Goal: Task Accomplishment & Management: Manage account settings

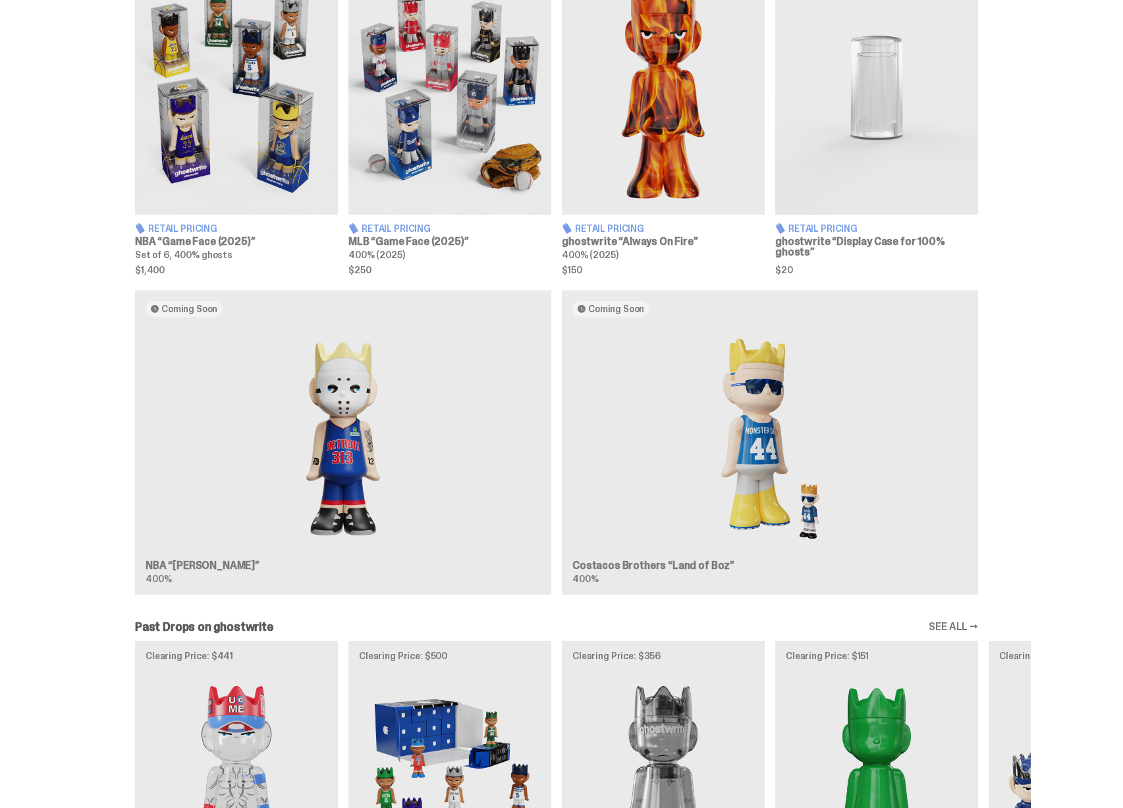
scroll to position [744, 0]
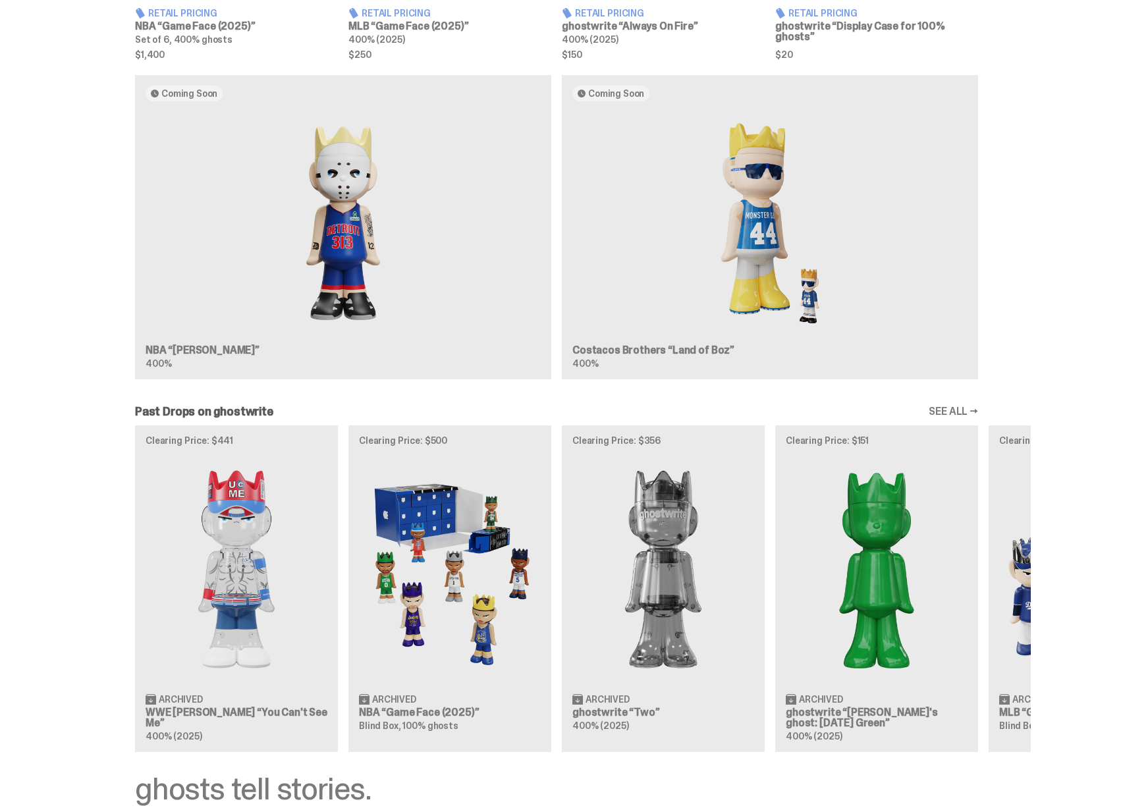
click at [351, 307] on div "Coming Soon NBA “Eminem” 400% Coming Soon Costacos Brothers “Land of Boz” 400%" at bounding box center [556, 232] width 948 height 315
click at [658, 240] on div "Coming Soon NBA “Eminem” 400% Coming Soon Costacos Brothers “Land of Boz” 400%" at bounding box center [556, 232] width 948 height 315
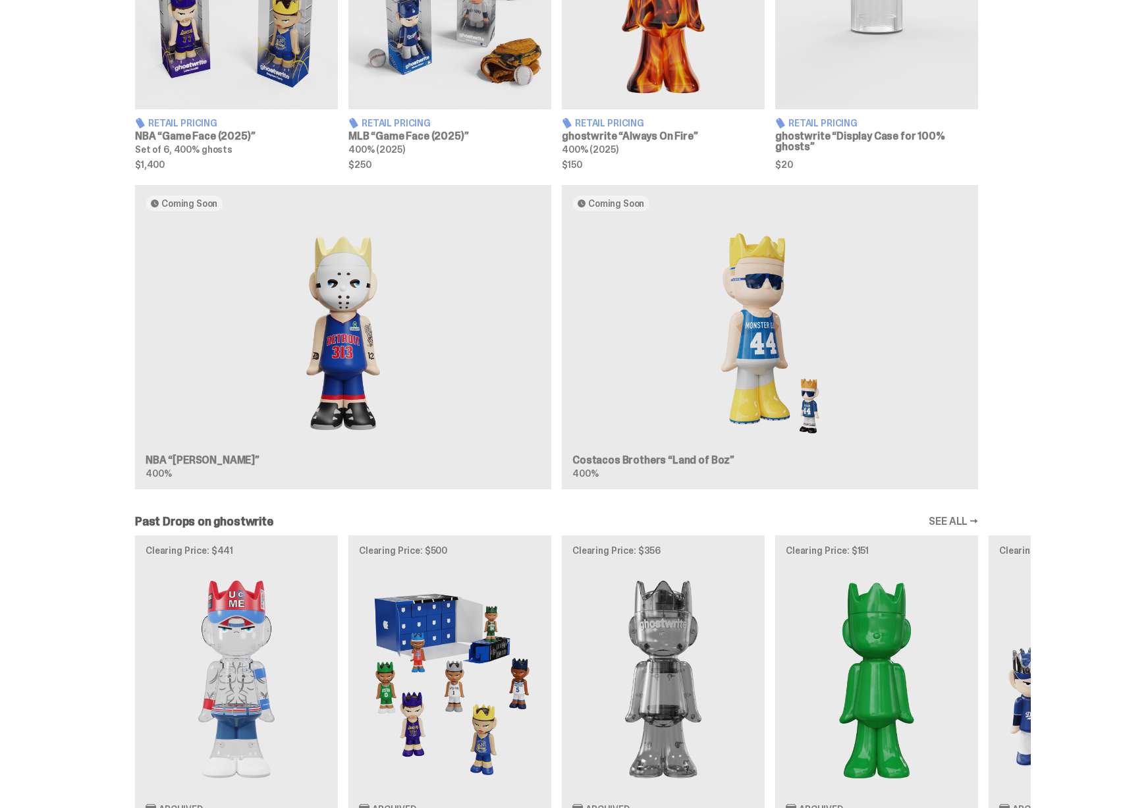
scroll to position [963, 0]
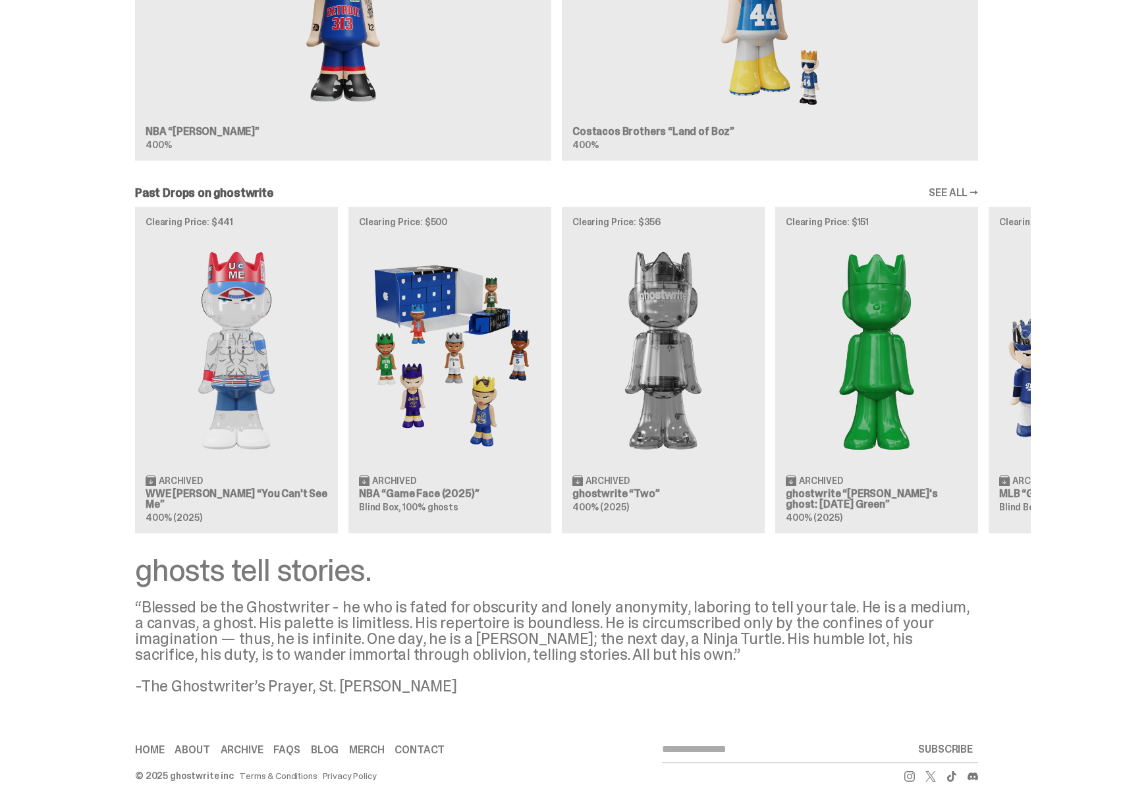
click at [426, 397] on div "Clearing Price: $441 Archived WWE John Cena “You Can't See Me” 400% (2025) Clea…" at bounding box center [556, 370] width 948 height 327
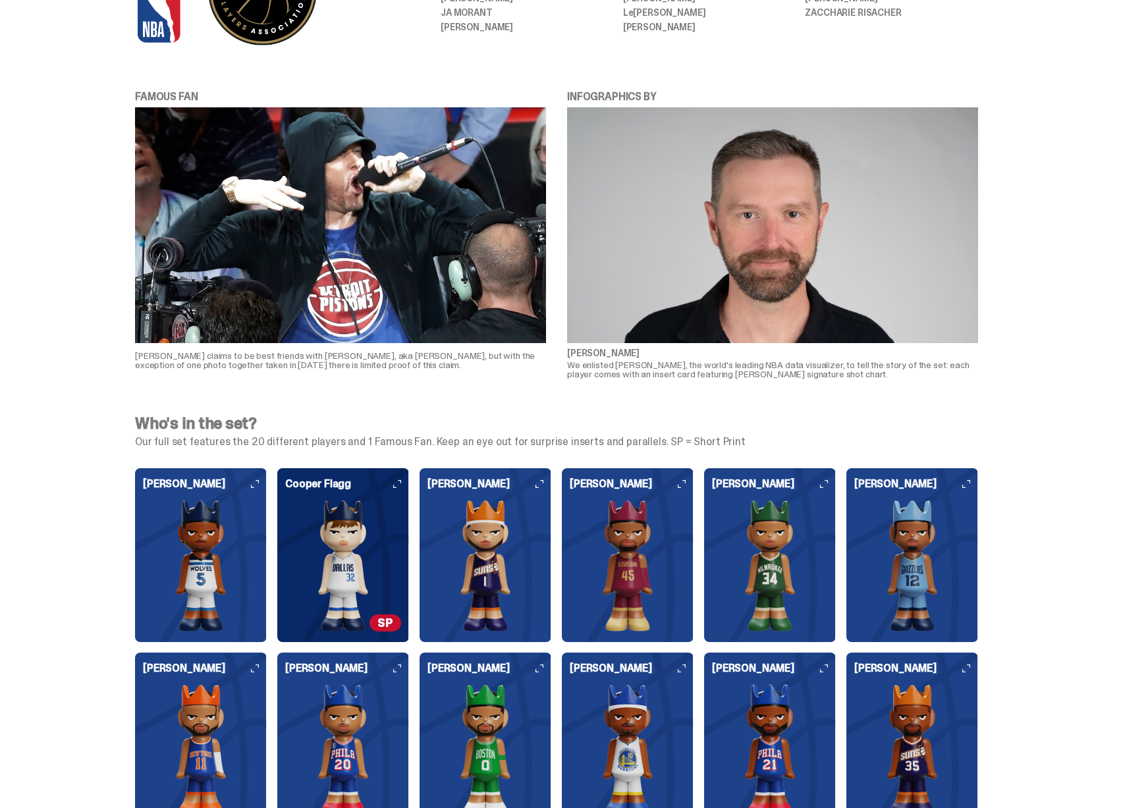
scroll to position [2846, 0]
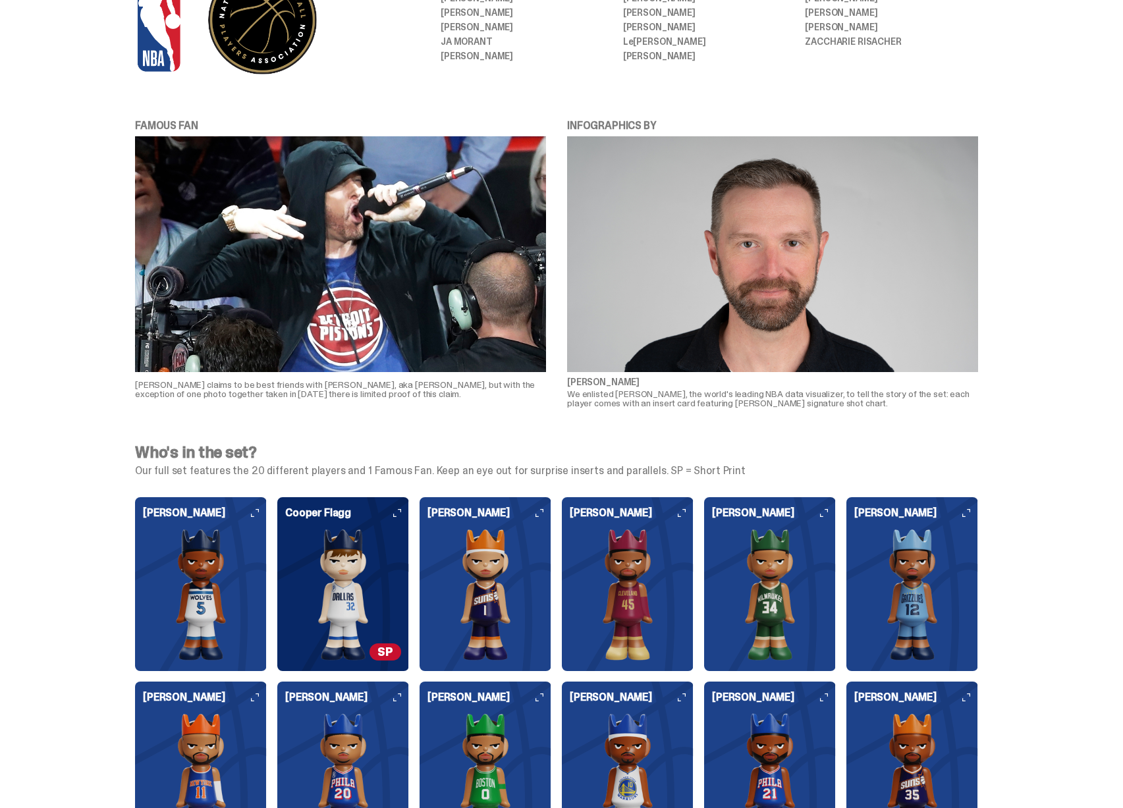
click at [498, 535] on img at bounding box center [485, 595] width 116 height 132
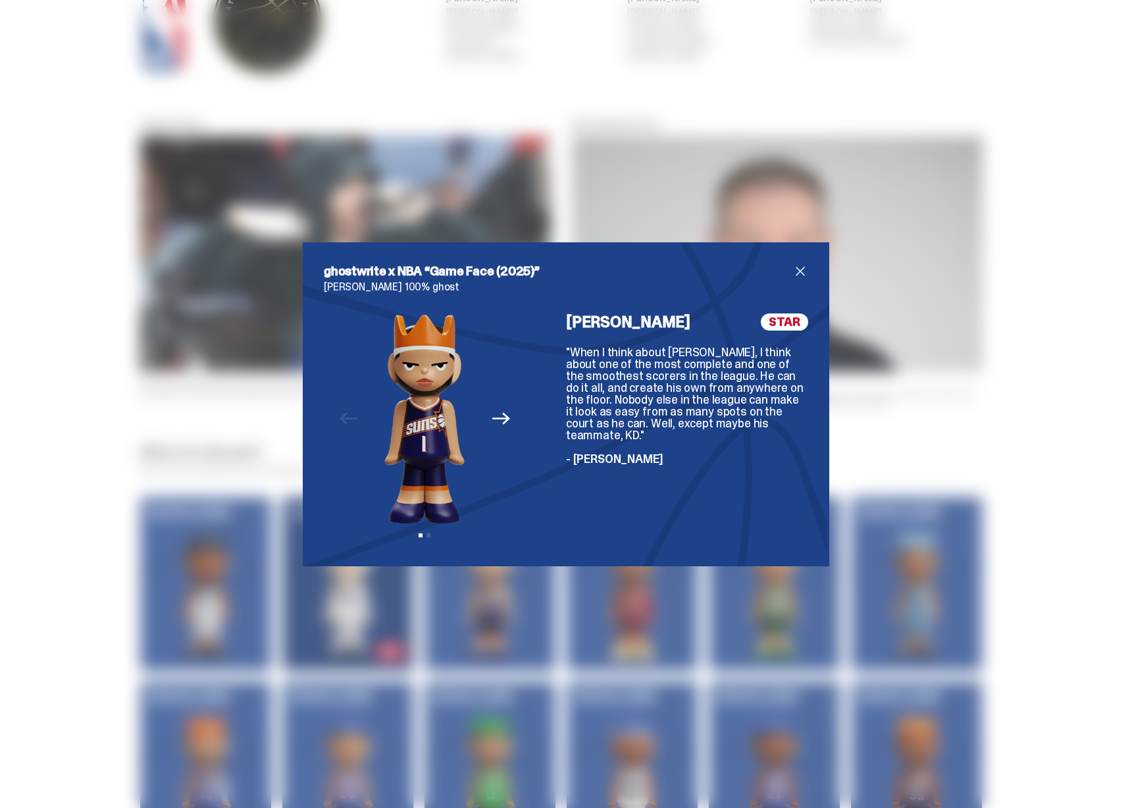
click at [922, 485] on div "ghostwrite x NBA “Game Face (2025)” Devin Booker 100% ghost Previous Next View …" at bounding box center [566, 404] width 1132 height 808
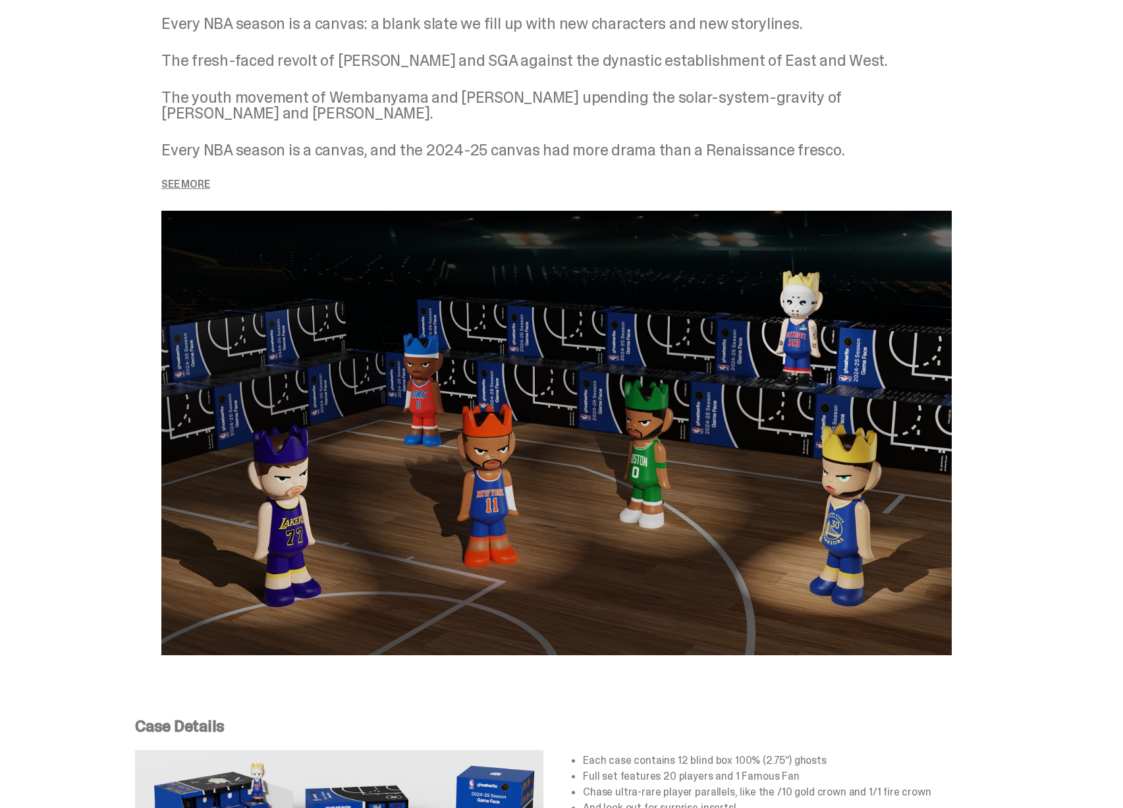
scroll to position [1344, 0]
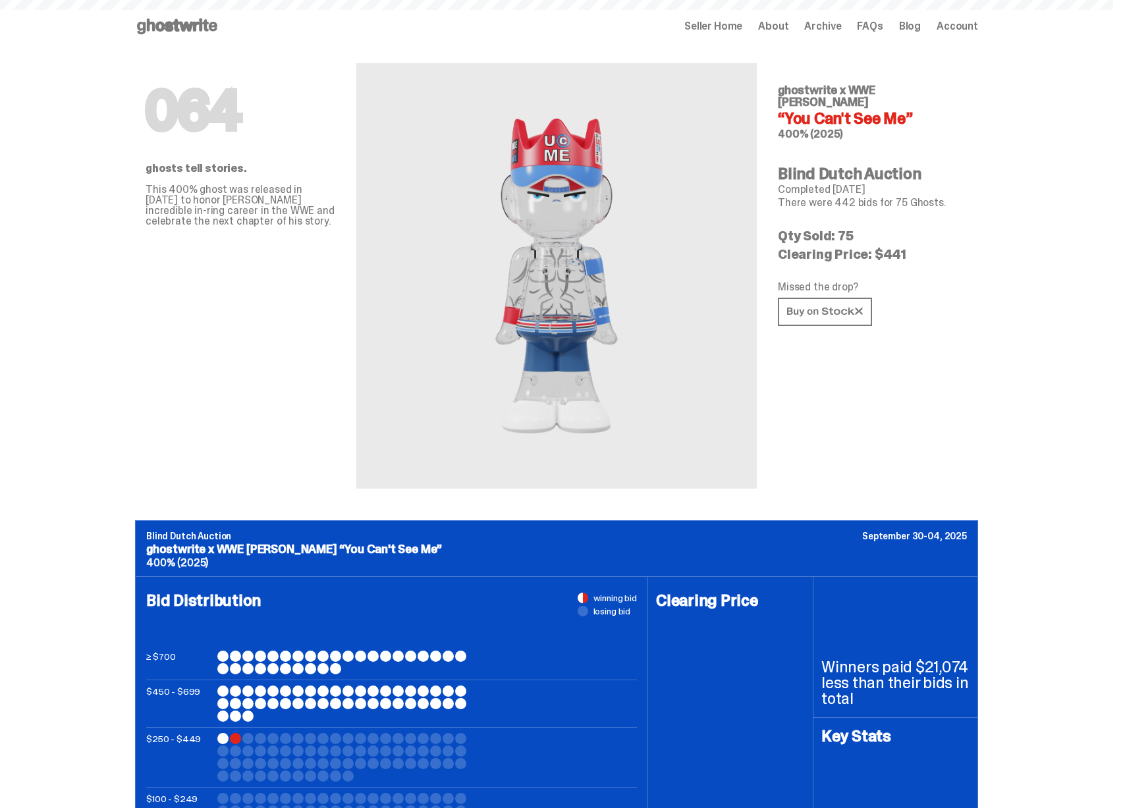
click at [721, 29] on span "Seller Home" at bounding box center [713, 26] width 58 height 11
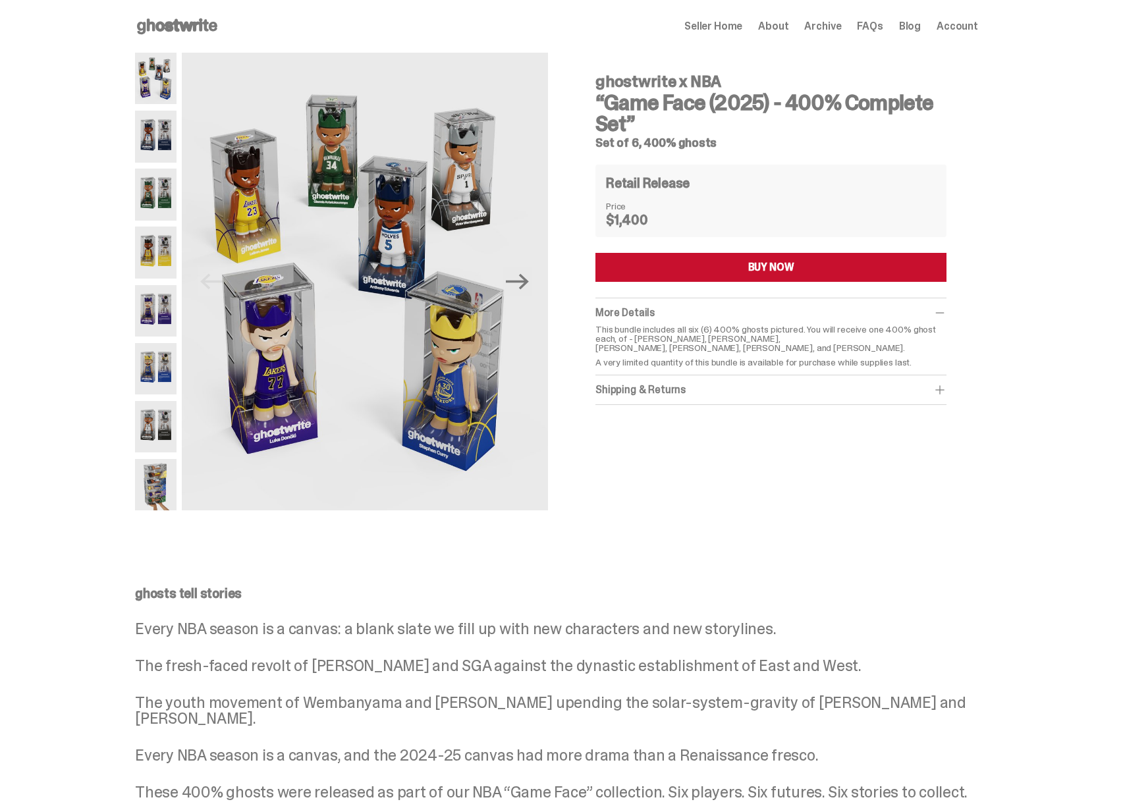
click at [732, 26] on span "Seller Home" at bounding box center [713, 26] width 58 height 11
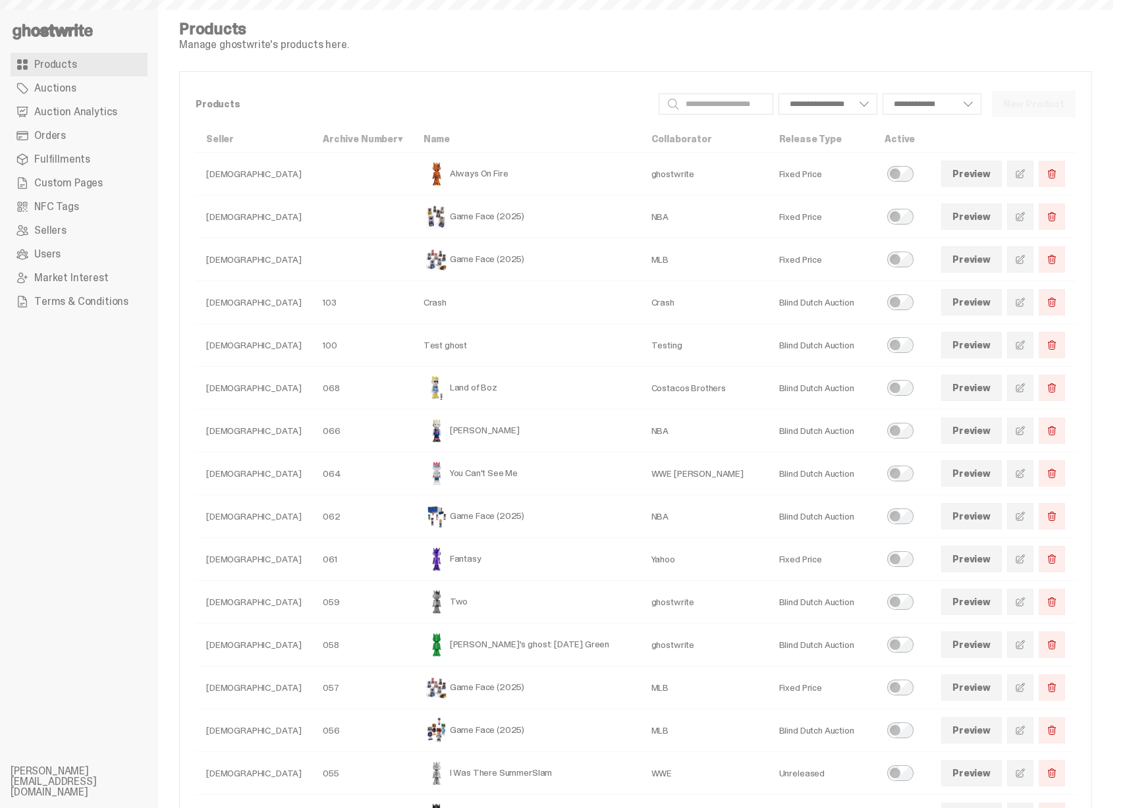
click at [1025, 171] on span at bounding box center [1020, 174] width 11 height 11
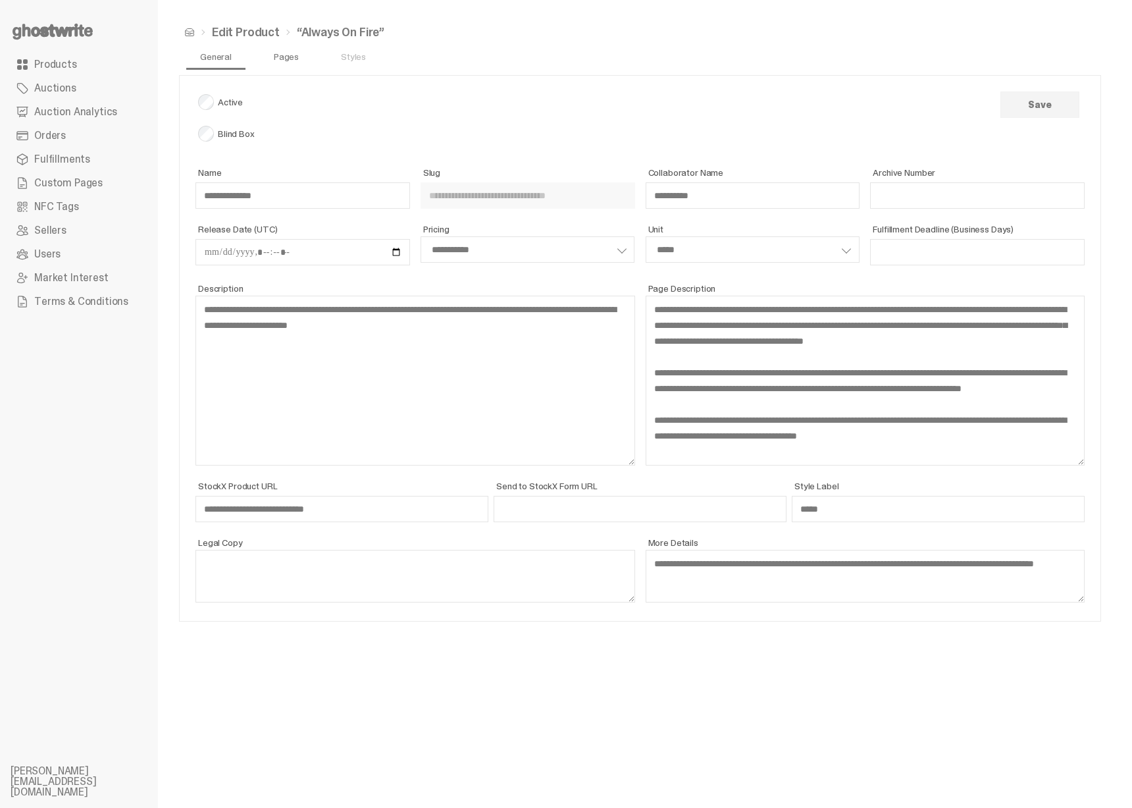
click at [298, 51] on link "Pages" at bounding box center [286, 56] width 46 height 26
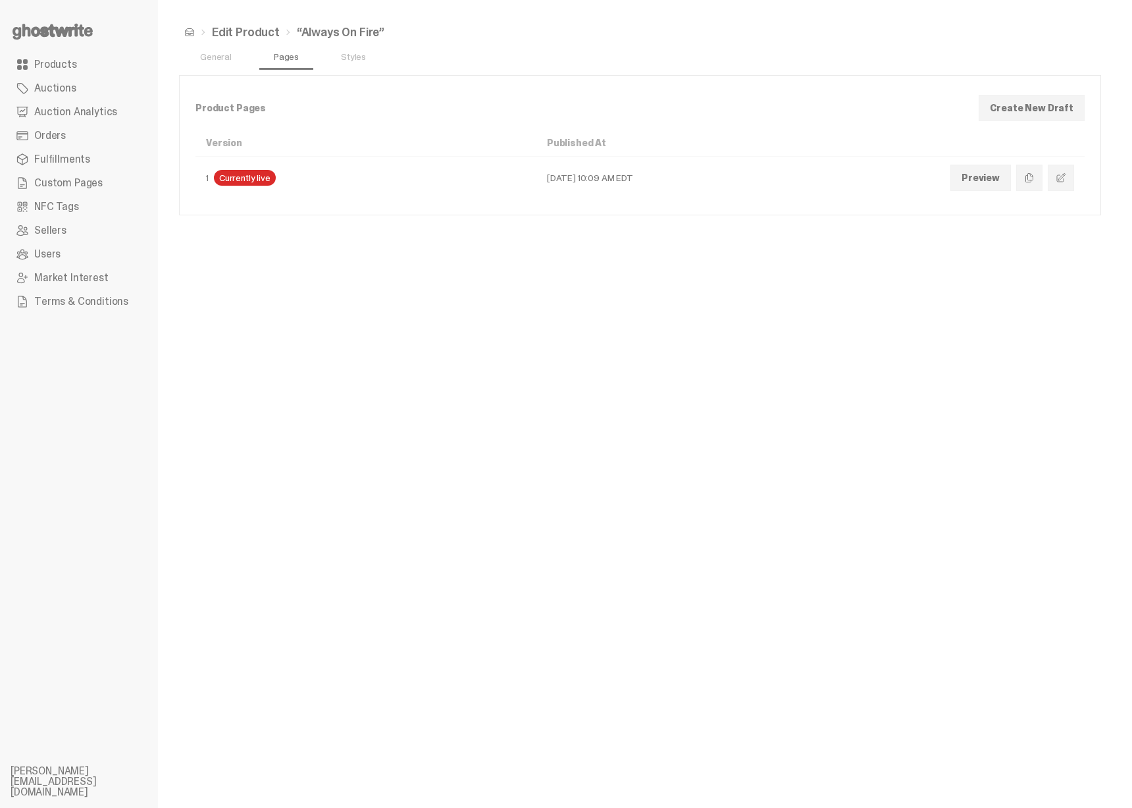
click at [1062, 185] on button "Edit" at bounding box center [1061, 178] width 26 height 26
